Goal: Transaction & Acquisition: Purchase product/service

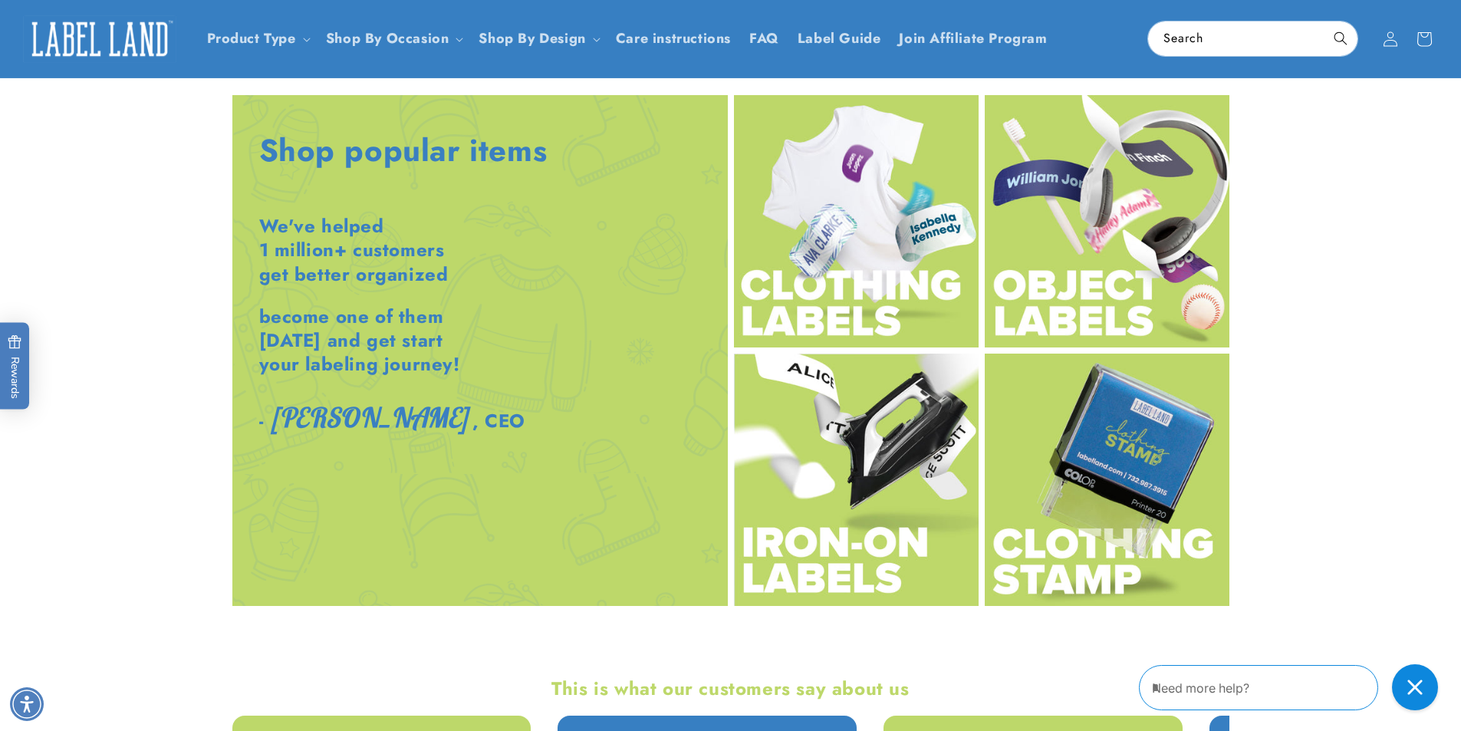
scroll to position [1764, 0]
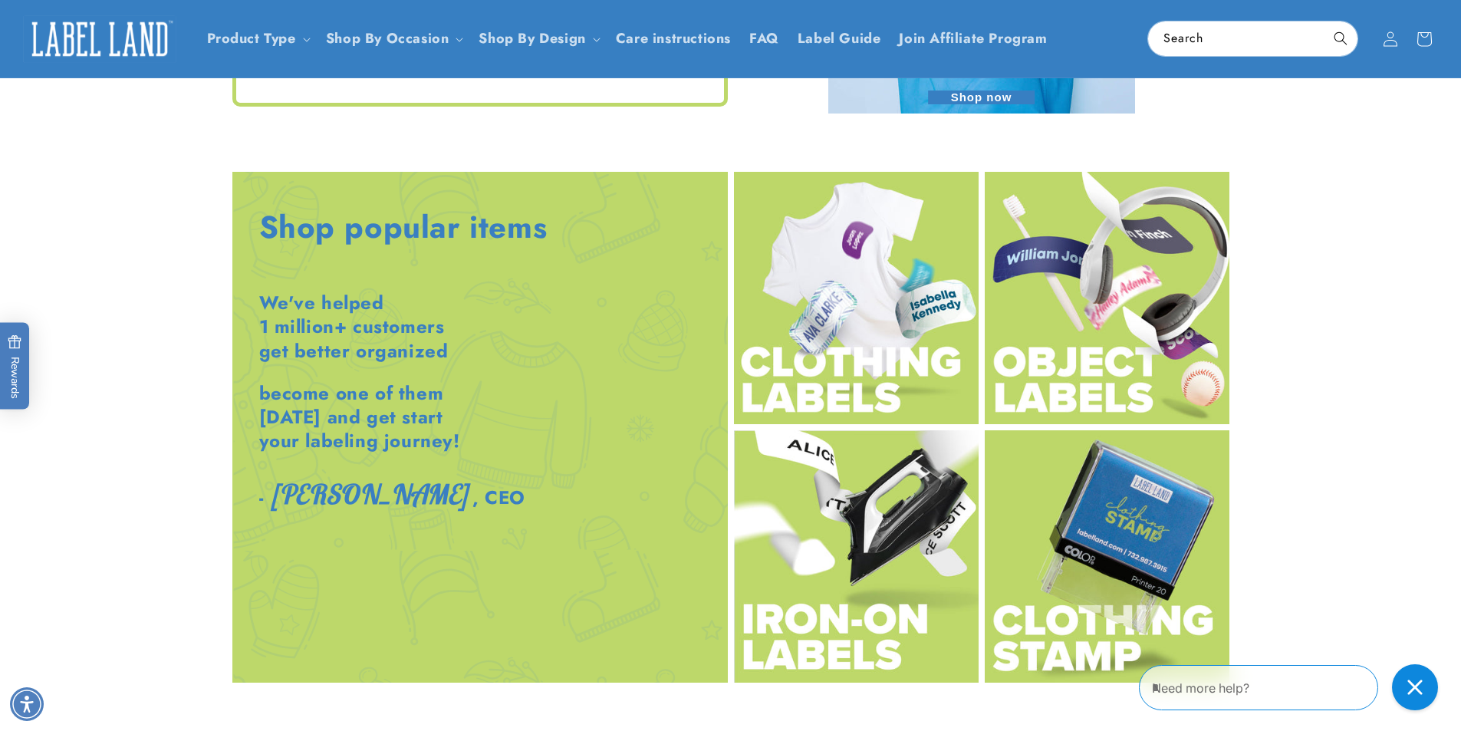
click at [834, 547] on img at bounding box center [856, 556] width 245 height 252
click at [1110, 527] on img at bounding box center [1107, 556] width 245 height 252
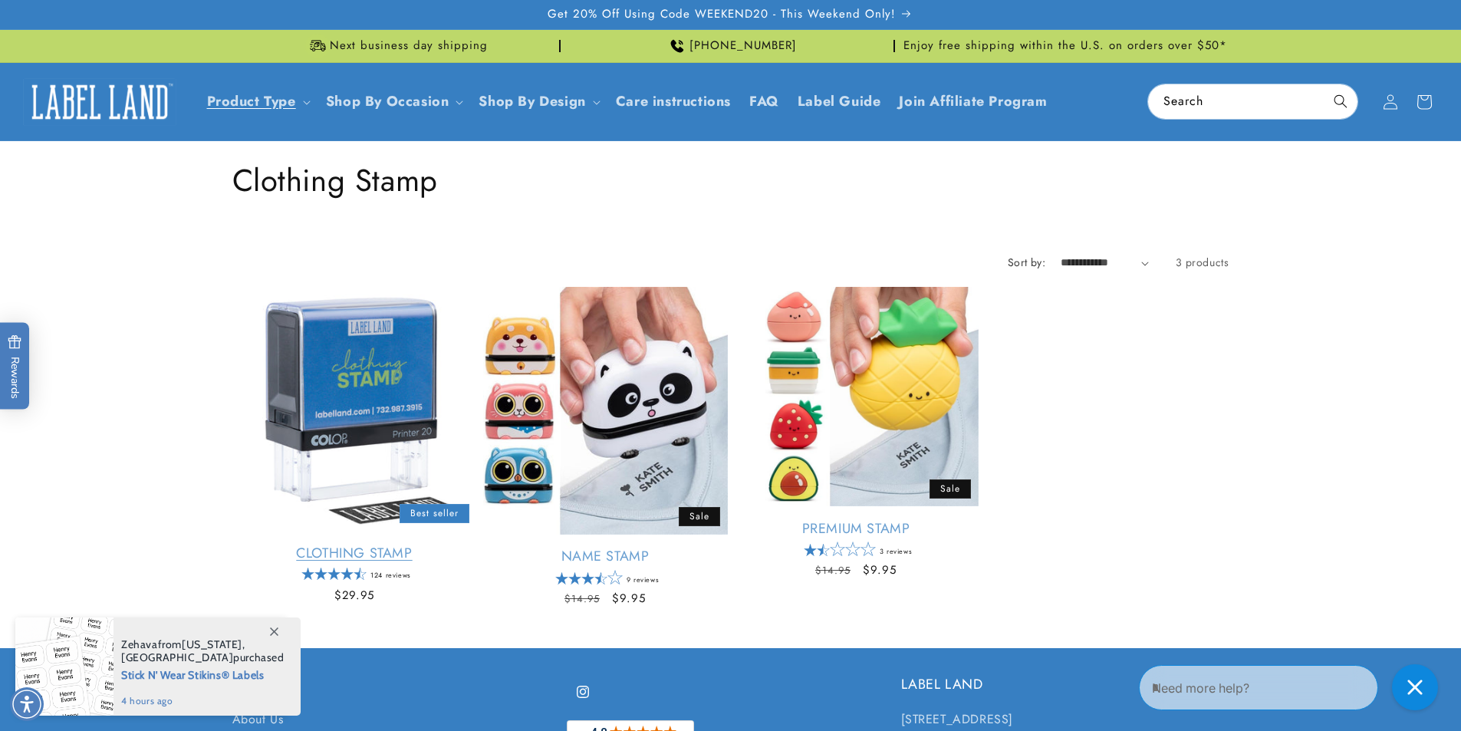
click at [367, 548] on link "Clothing Stamp" at bounding box center [354, 553] width 245 height 18
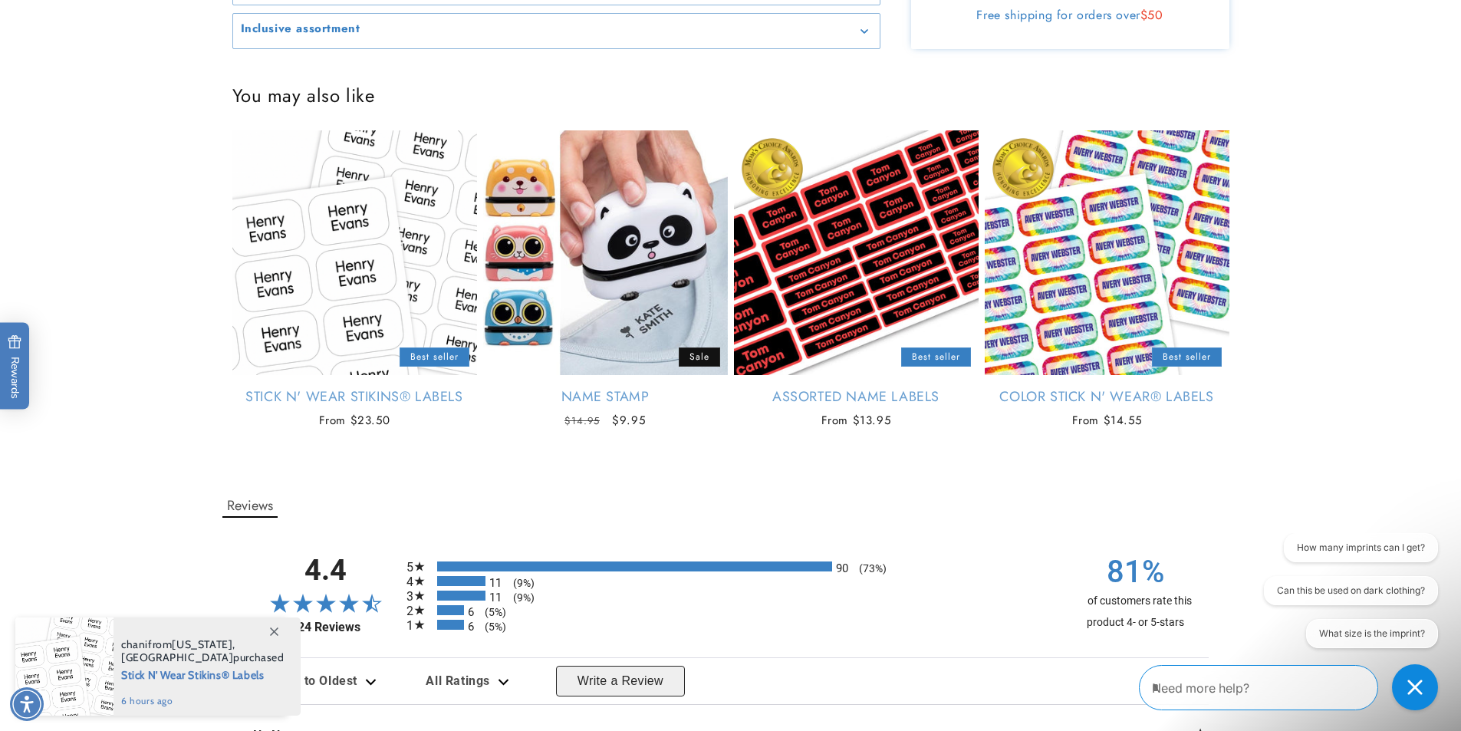
scroll to position [2300, 0]
